Goal: Information Seeking & Learning: Learn about a topic

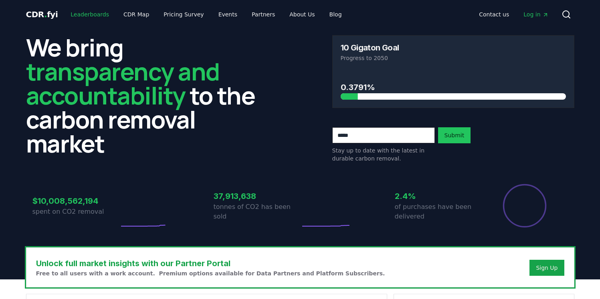
click at [94, 12] on link "Leaderboards" at bounding box center [89, 14] width 51 height 14
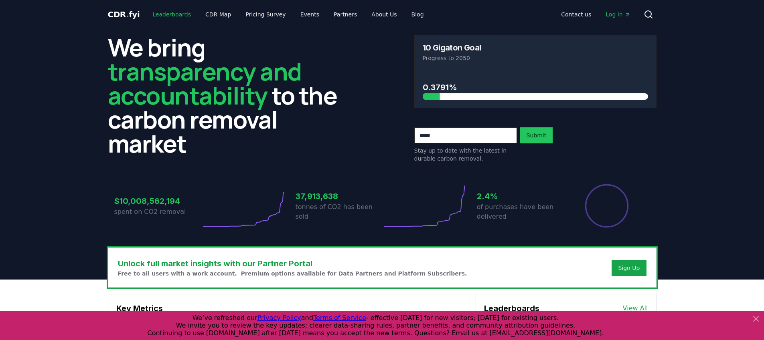
click at [168, 9] on link "Leaderboards" at bounding box center [171, 14] width 51 height 14
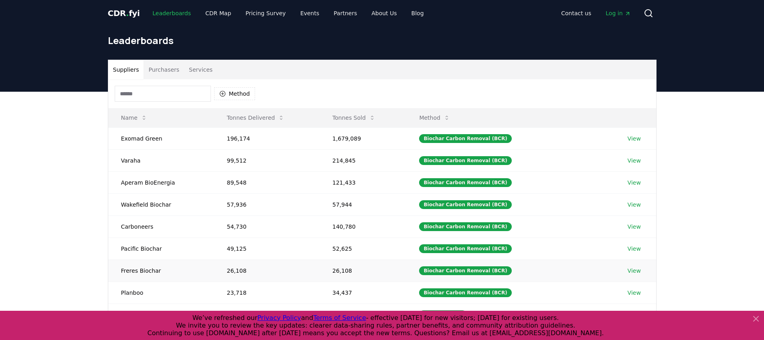
scroll to position [2, 0]
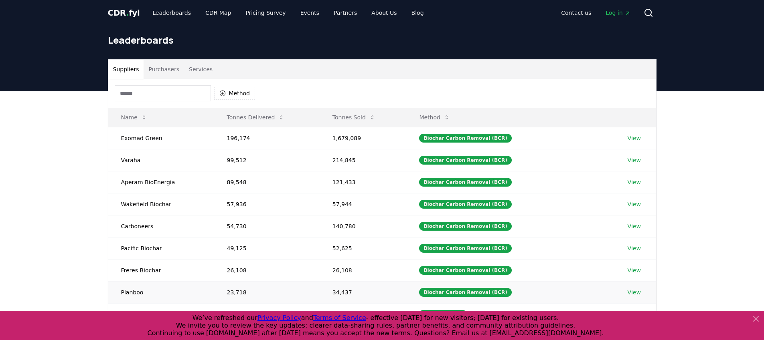
click at [234, 291] on td "23,718" at bounding box center [266, 292] width 105 height 22
copy td "23,718"
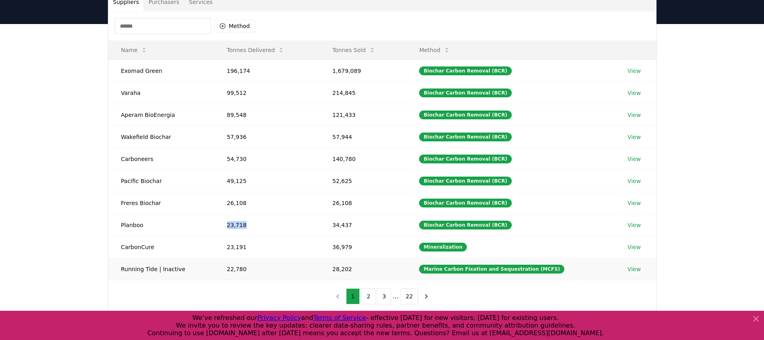
scroll to position [0, 0]
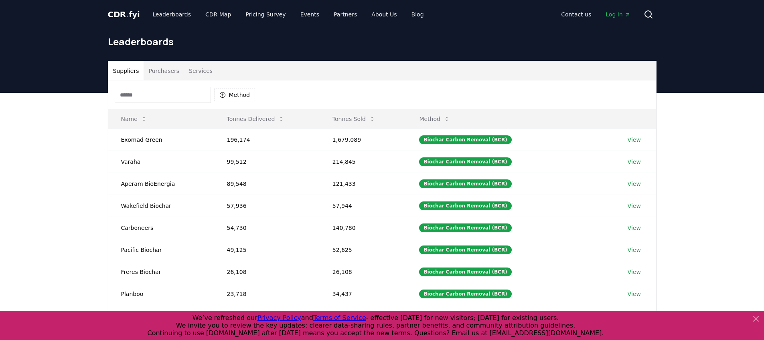
click at [76, 184] on div "Suppliers Purchasers Services Method Name Tonnes Delivered Tonnes Sold Method E…" at bounding box center [382, 253] width 764 height 321
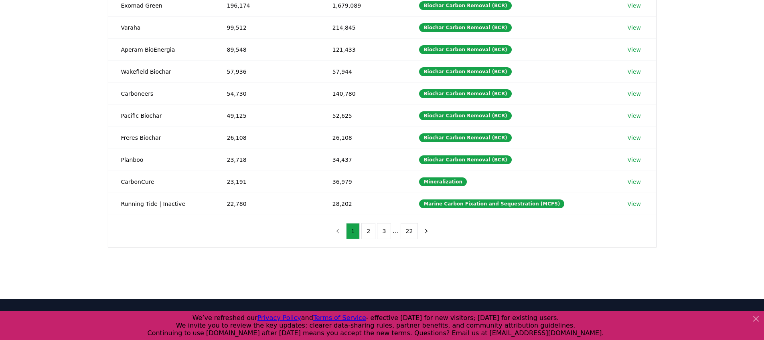
scroll to position [221, 0]
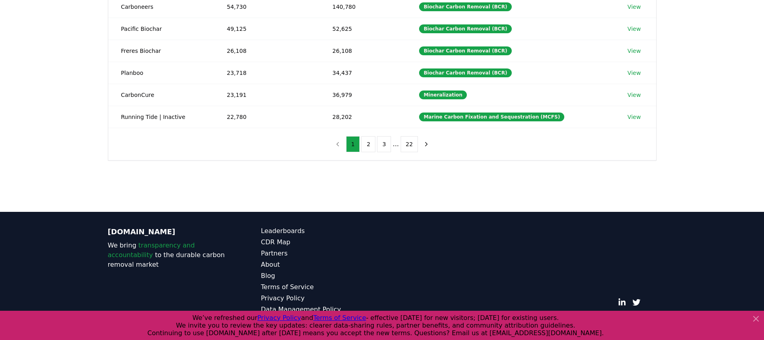
drag, startPoint x: 197, startPoint y: 170, endPoint x: 167, endPoint y: 151, distance: 36.3
click at [167, 151] on div "Suppliers Purchasers Services Method Name Tonnes Delivered Tonnes Sold Method E…" at bounding box center [382, 32] width 764 height 321
click at [167, 151] on div "Method Name Tonnes Delivered Tonnes Sold Method Exomad Green 196,174 1,679,089 …" at bounding box center [382, 9] width 548 height 301
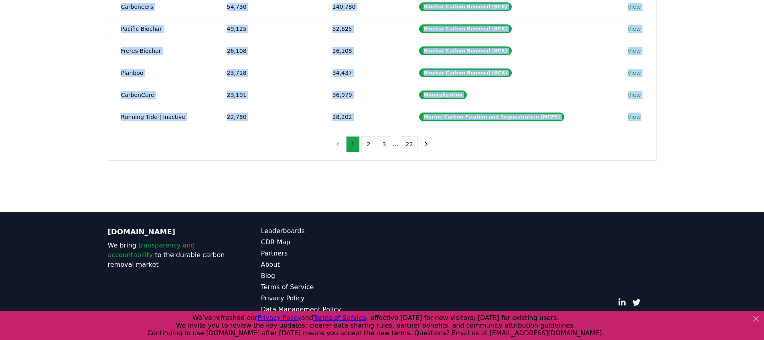
click at [167, 151] on div "Method Name Tonnes Delivered Tonnes Sold Method Exomad Green 196,174 1,679,089 …" at bounding box center [382, 9] width 548 height 301
click at [163, 139] on div "Method Name Tonnes Delivered Tonnes Sold Method Exomad Green 196,174 1,679,089 …" at bounding box center [382, 9] width 548 height 301
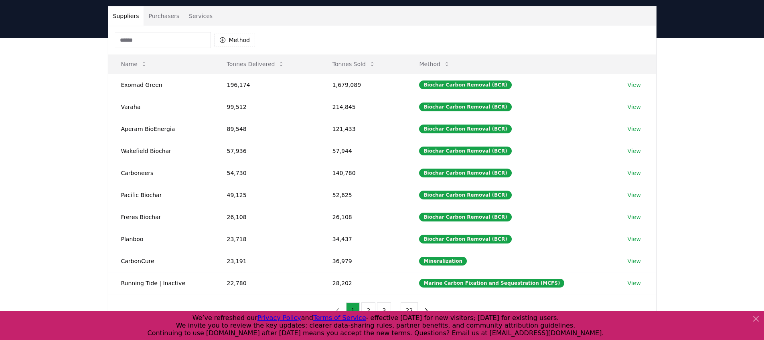
scroll to position [0, 0]
